Goal: Transaction & Acquisition: Purchase product/service

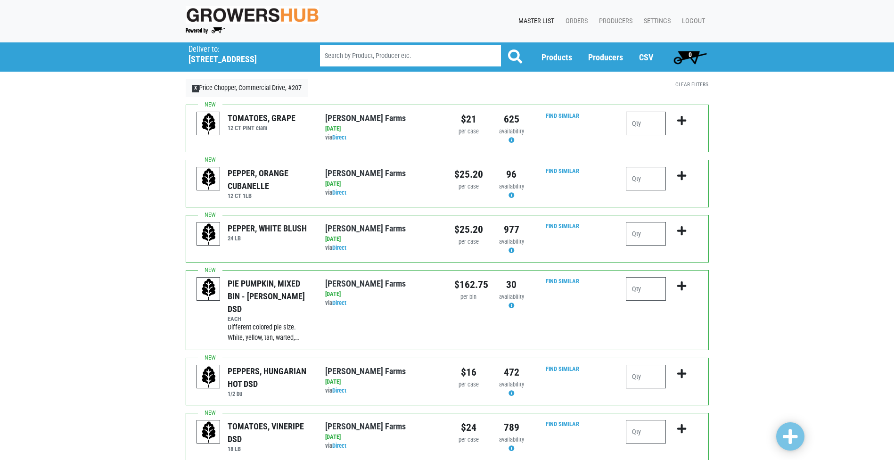
click at [647, 124] on input "number" at bounding box center [646, 124] width 40 height 24
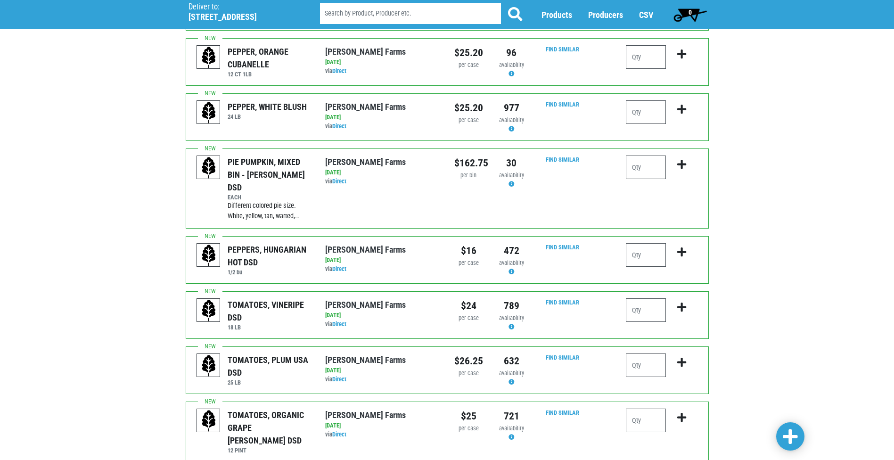
scroll to position [141, 0]
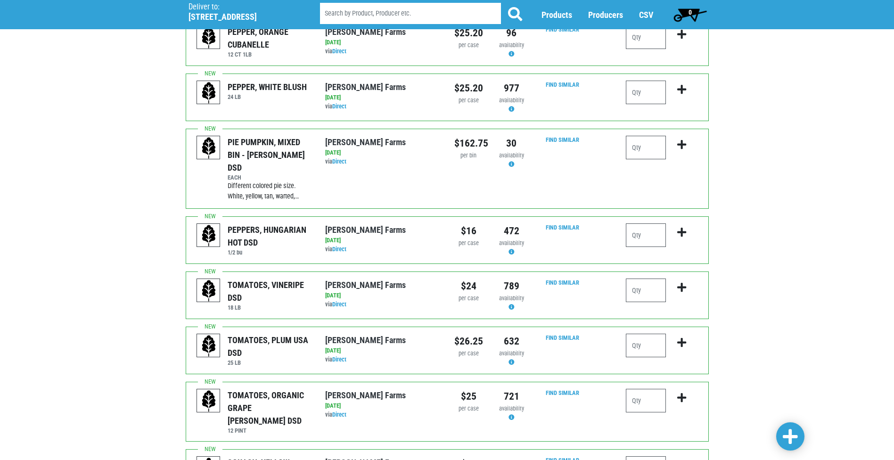
type input "1"
click at [655, 224] on input "number" at bounding box center [646, 235] width 40 height 24
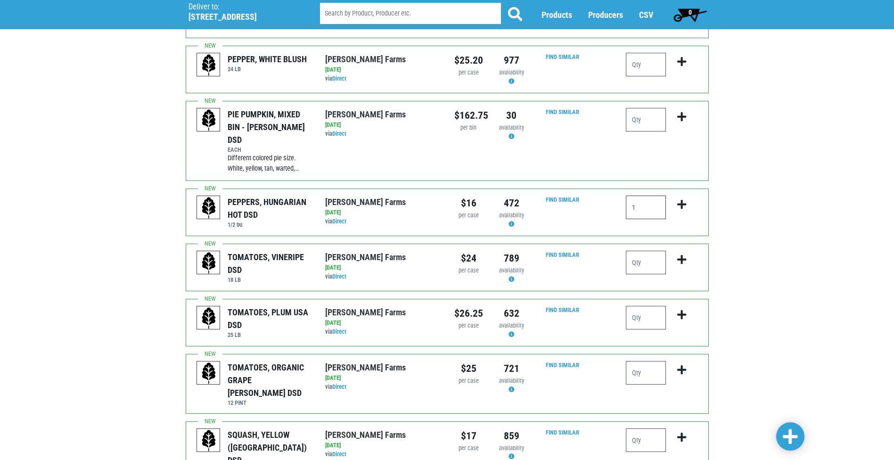
scroll to position [189, 0]
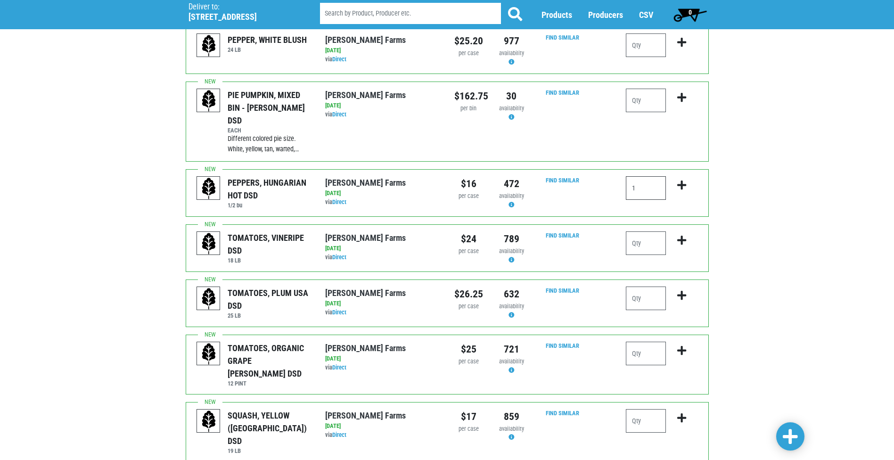
type input "1"
click at [641, 231] on input "number" at bounding box center [646, 243] width 40 height 24
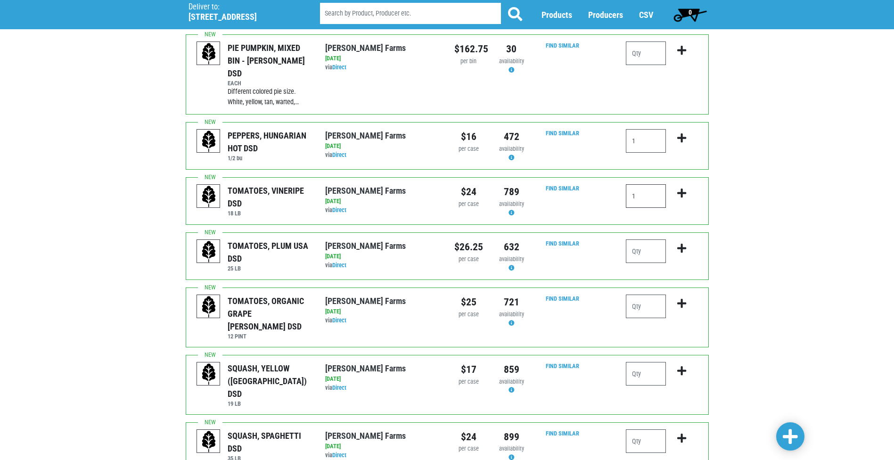
scroll to position [283, 0]
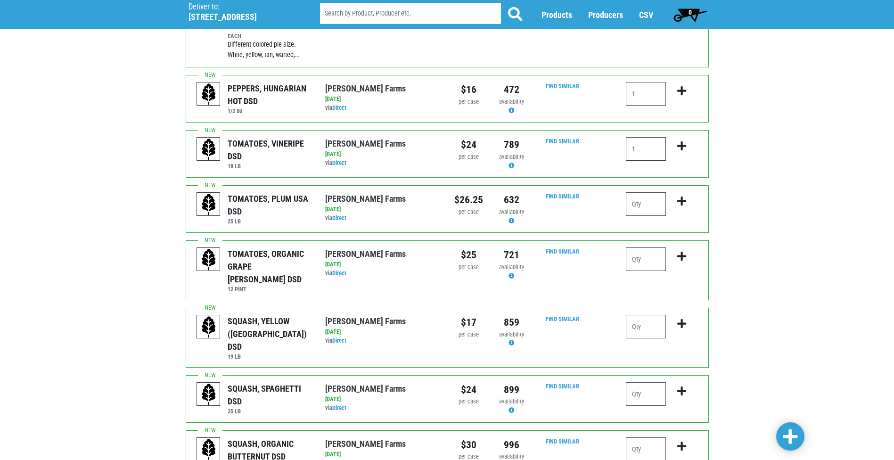
type input "1"
click at [636, 192] on input "number" at bounding box center [646, 204] width 40 height 24
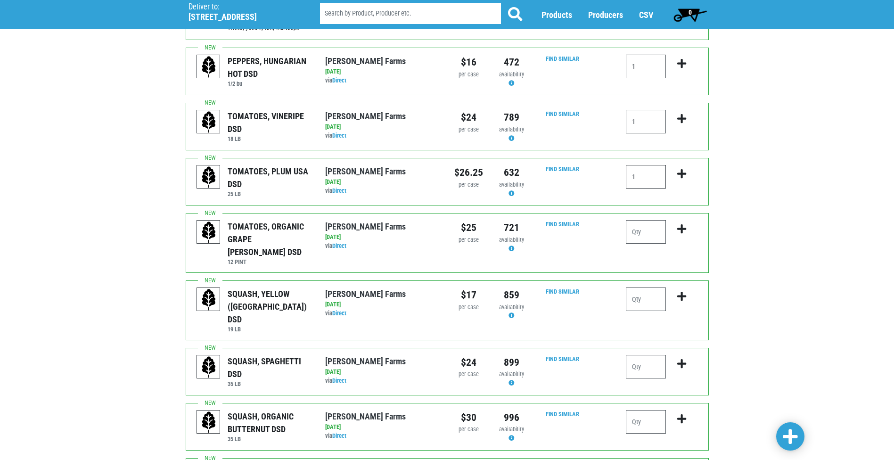
scroll to position [330, 0]
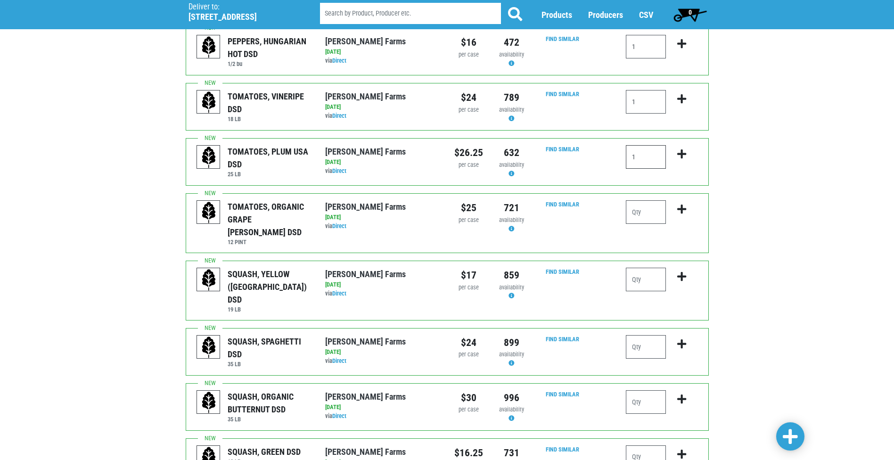
type input "1"
click at [664, 268] on input "number" at bounding box center [646, 280] width 40 height 24
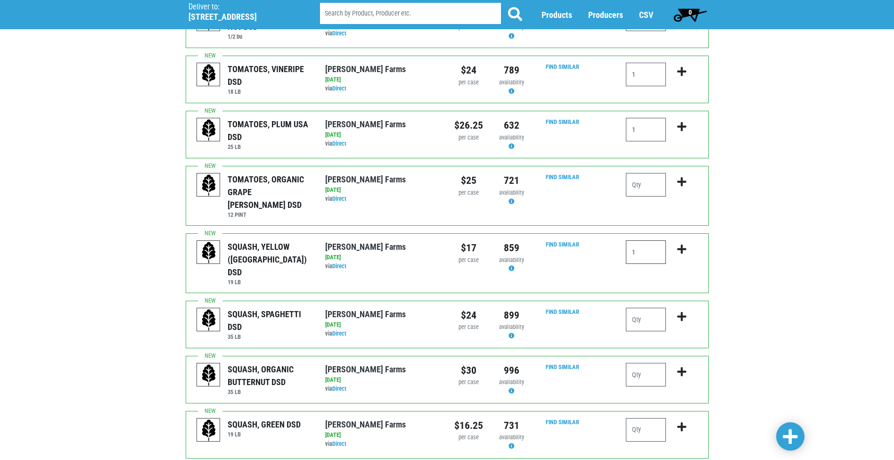
scroll to position [377, 0]
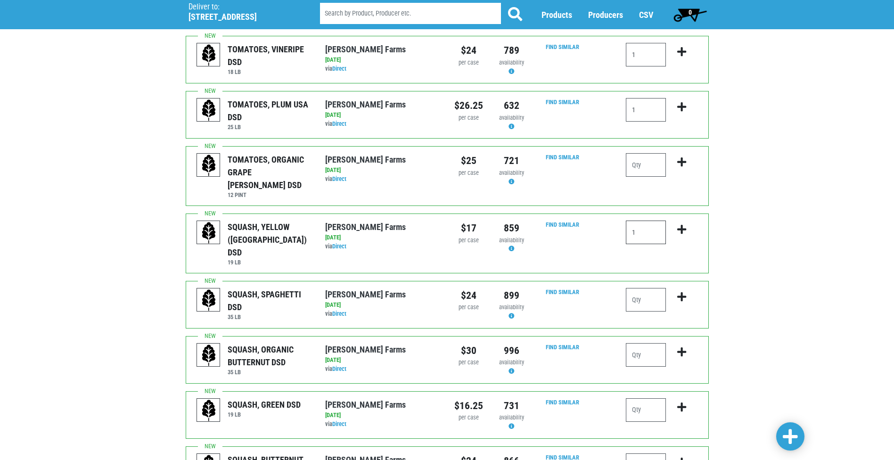
type input "1"
click at [657, 288] on input "number" at bounding box center [646, 300] width 40 height 24
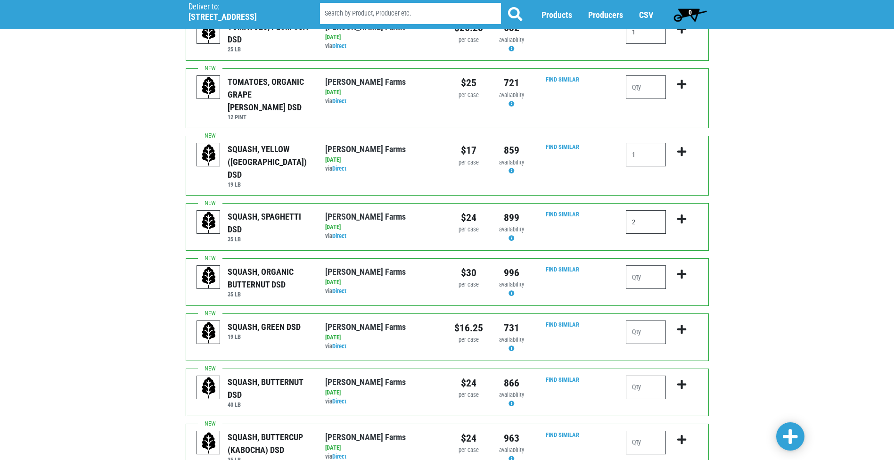
scroll to position [471, 0]
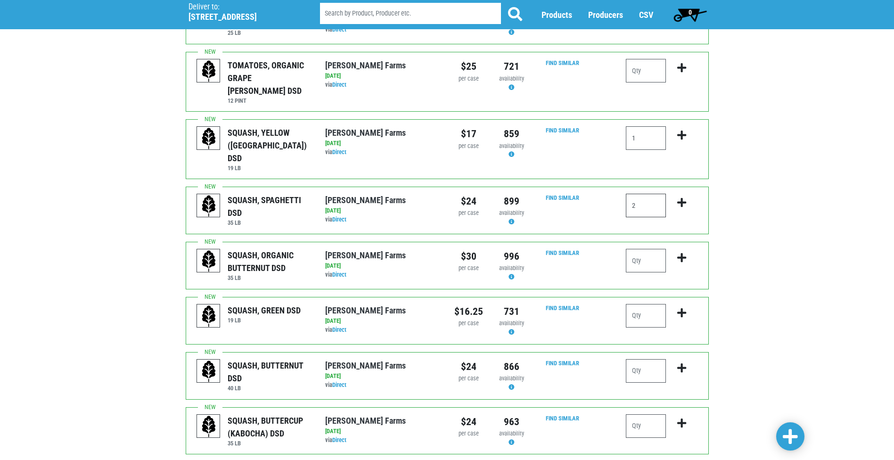
type input "2"
click at [652, 304] on input "number" at bounding box center [646, 316] width 40 height 24
type input "3"
click at [652, 359] on input "number" at bounding box center [646, 371] width 40 height 24
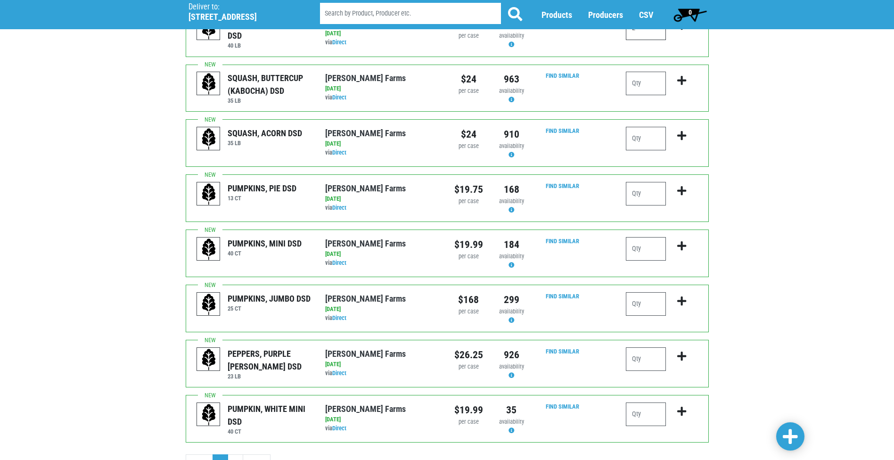
scroll to position [819, 0]
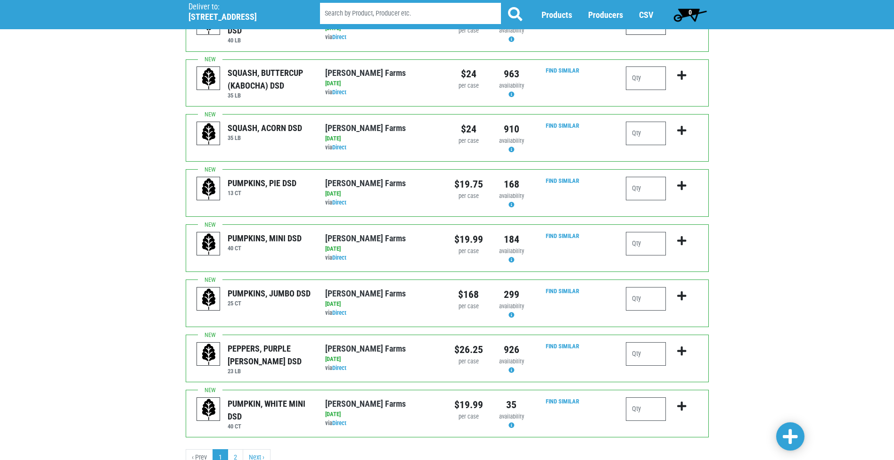
type input "2"
click at [792, 434] on span at bounding box center [790, 436] width 15 height 17
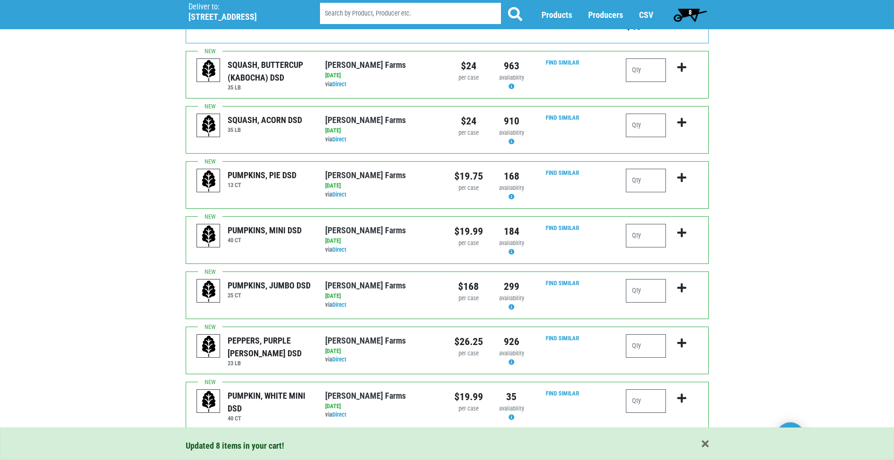
scroll to position [931, 0]
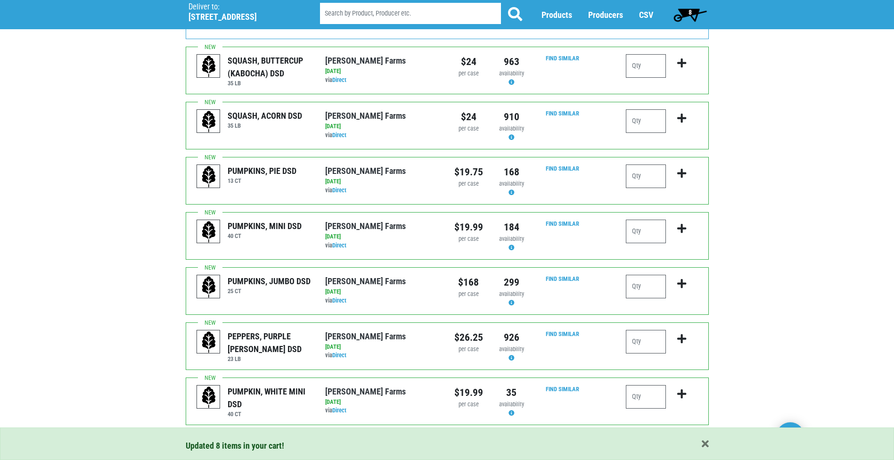
click at [232, 437] on link "2" at bounding box center [236, 445] width 16 height 17
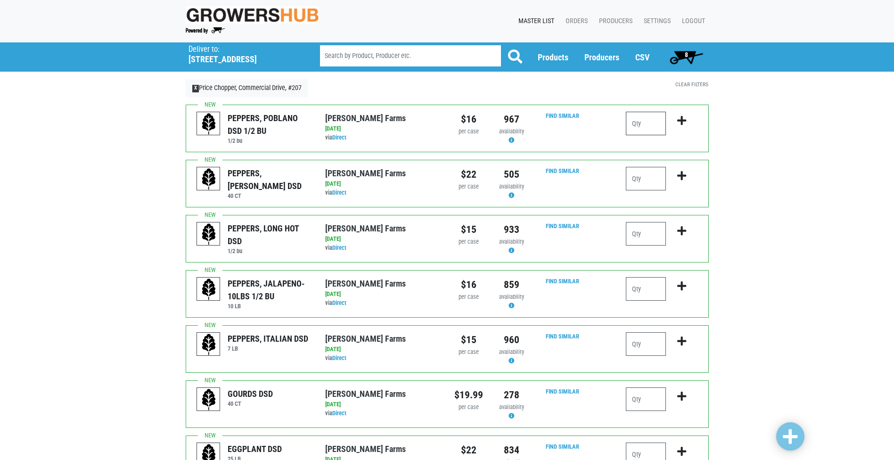
click at [637, 131] on input "number" at bounding box center [646, 124] width 40 height 24
type input "1"
click at [661, 183] on input "number" at bounding box center [646, 179] width 40 height 24
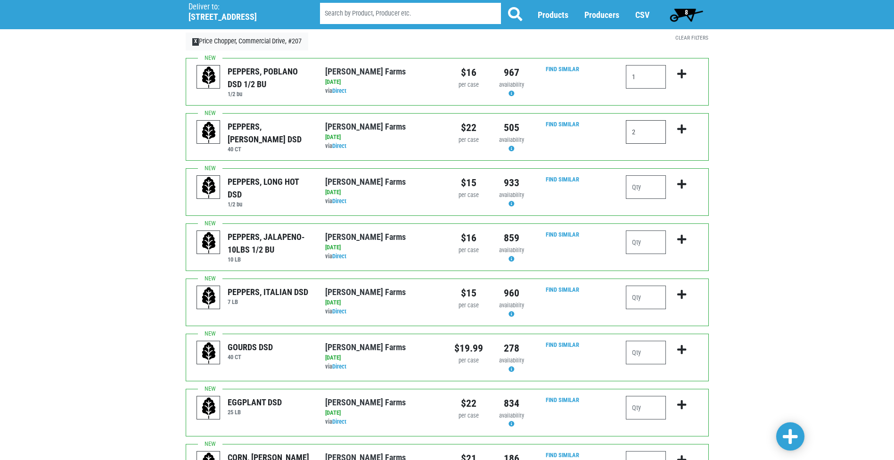
scroll to position [47, 0]
type input "2"
click at [635, 189] on input "number" at bounding box center [646, 187] width 40 height 24
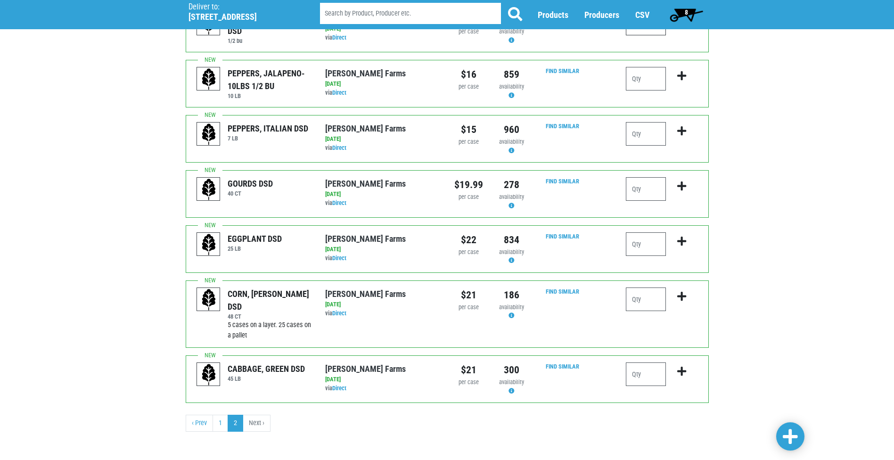
scroll to position [213, 0]
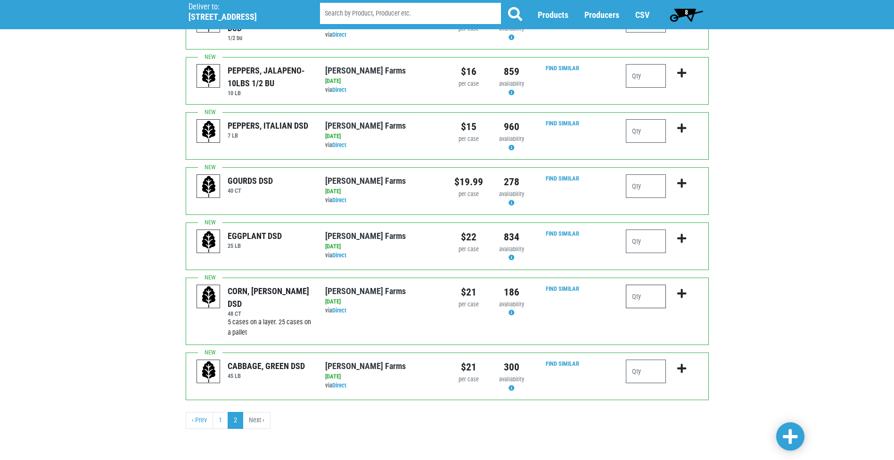
click at [639, 291] on input "number" at bounding box center [646, 297] width 40 height 24
type input "5"
click at [785, 424] on link at bounding box center [790, 436] width 28 height 28
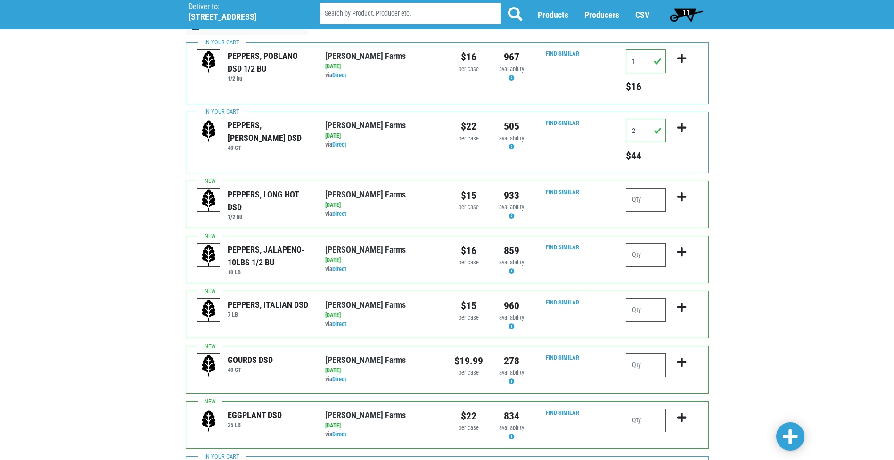
scroll to position [5, 0]
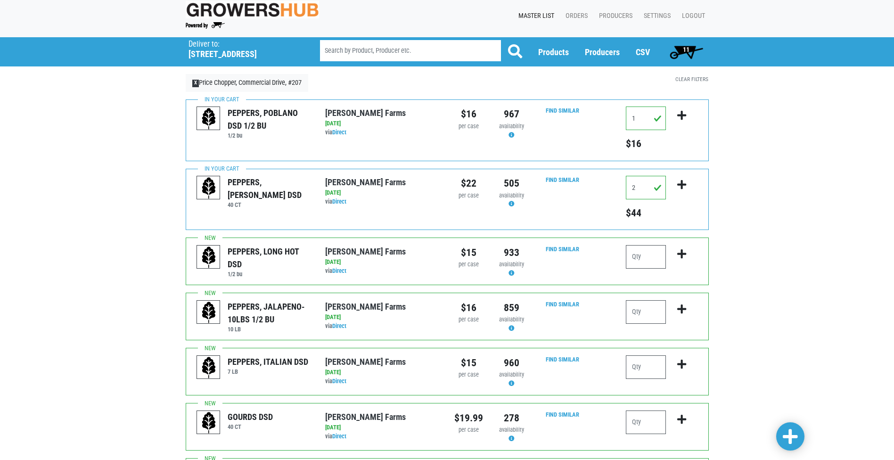
click at [692, 51] on span "11" at bounding box center [686, 51] width 42 height 19
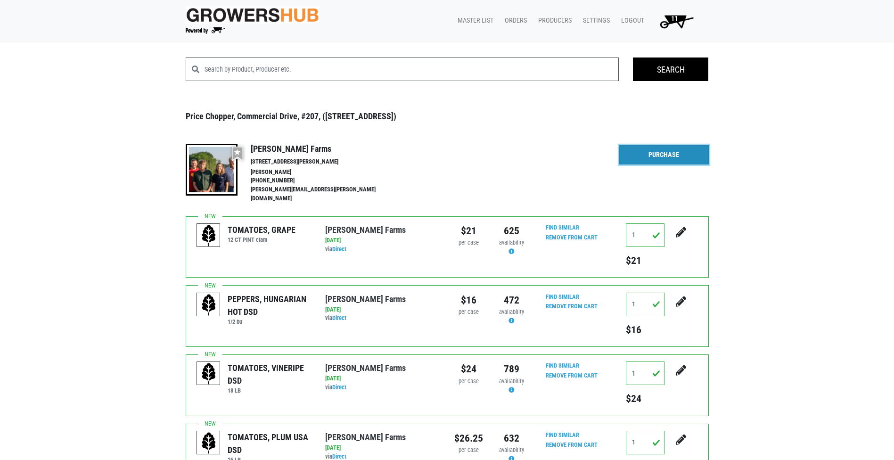
click at [669, 158] on link "Purchase" at bounding box center [664, 155] width 90 height 20
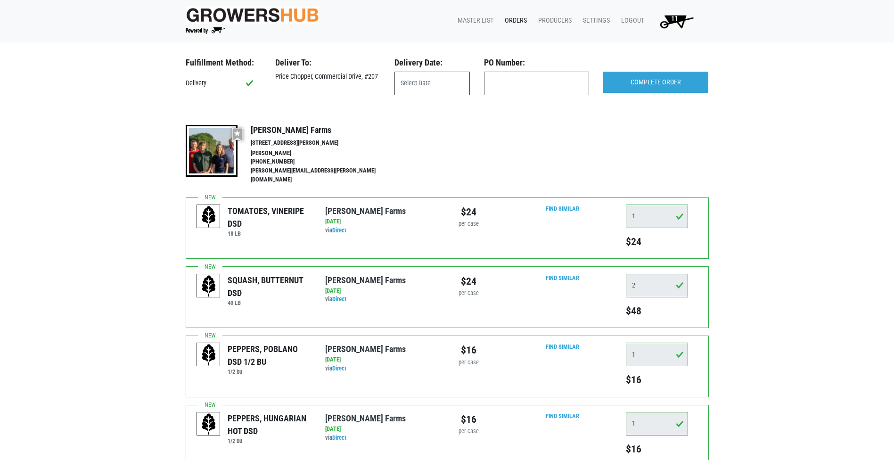
click at [451, 81] on input "text" at bounding box center [431, 84] width 75 height 24
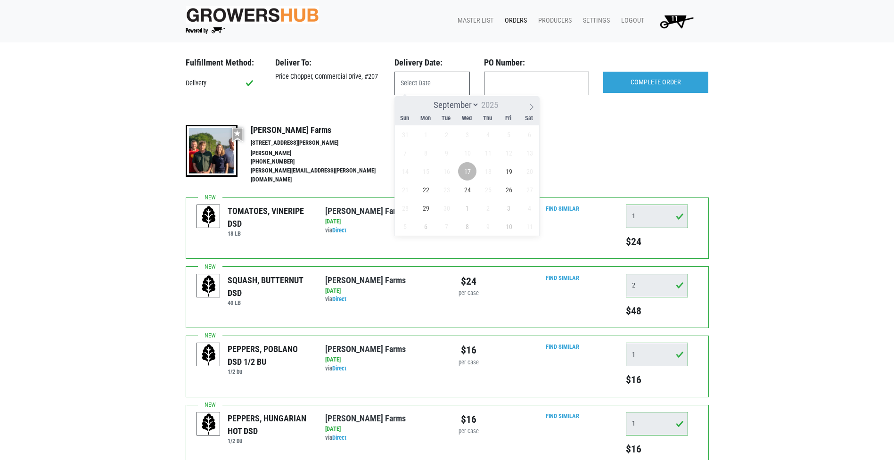
click at [472, 170] on span "17" at bounding box center [467, 171] width 18 height 18
type input "[DATE]"
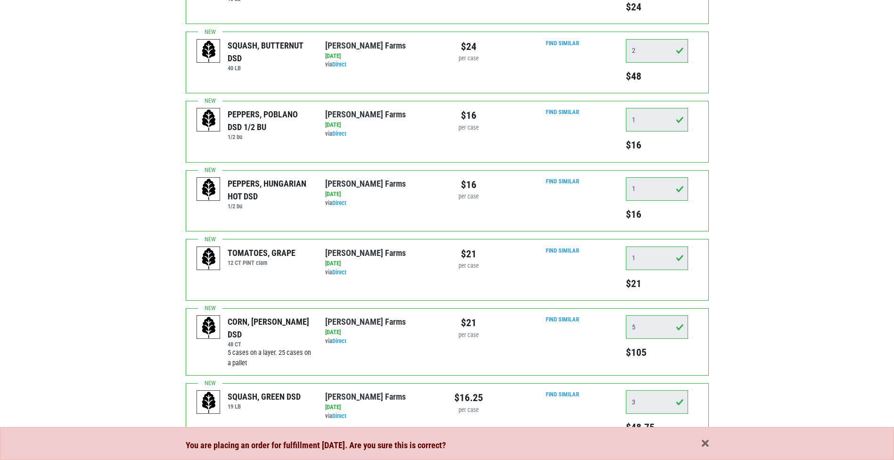
scroll to position [236, 0]
click at [705, 442] on span "button" at bounding box center [705, 444] width 7 height 10
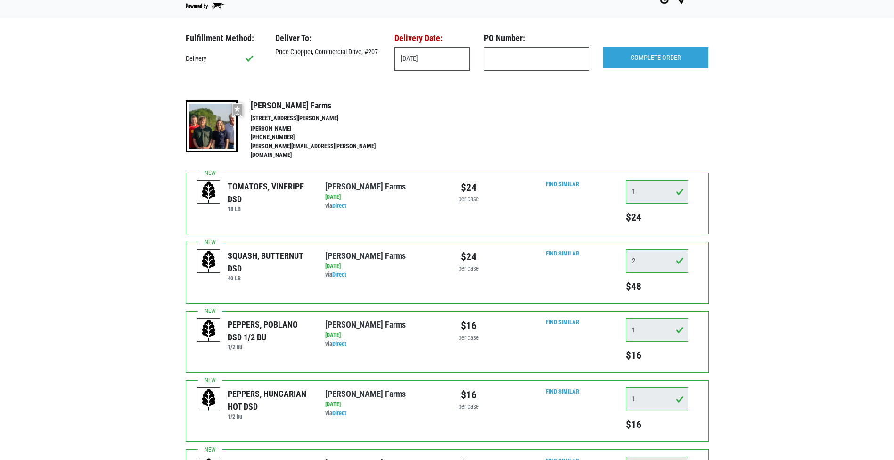
scroll to position [0, 0]
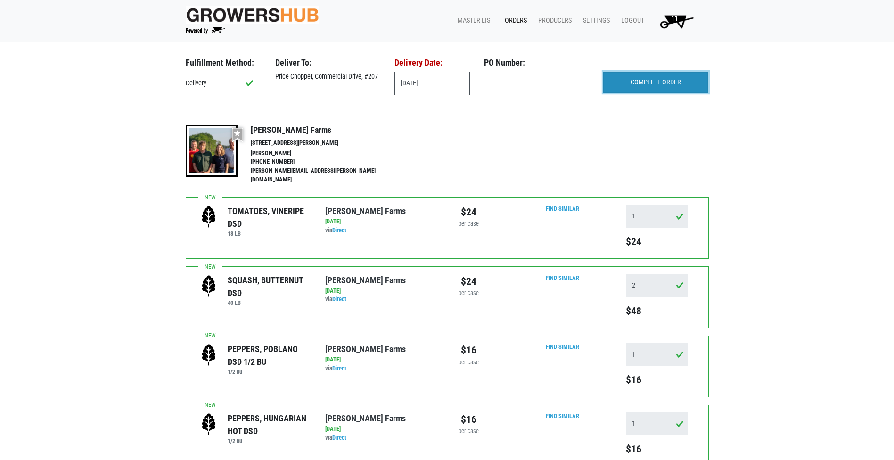
click at [655, 78] on input "COMPLETE ORDER" at bounding box center [655, 83] width 105 height 22
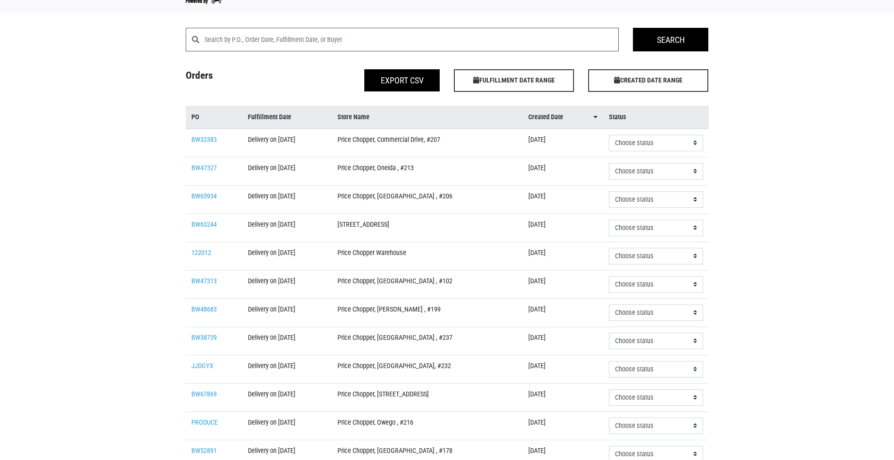
scroll to position [94, 0]
